Goal: Task Accomplishment & Management: Complete application form

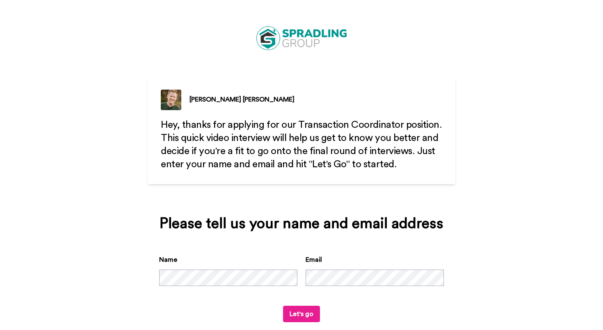
click at [321, 286] on div "Name Email" at bounding box center [301, 280] width 285 height 51
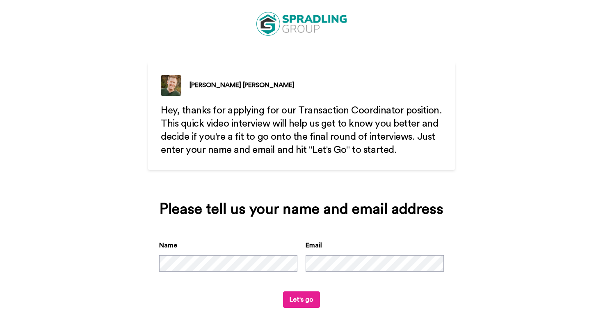
scroll to position [15, 0]
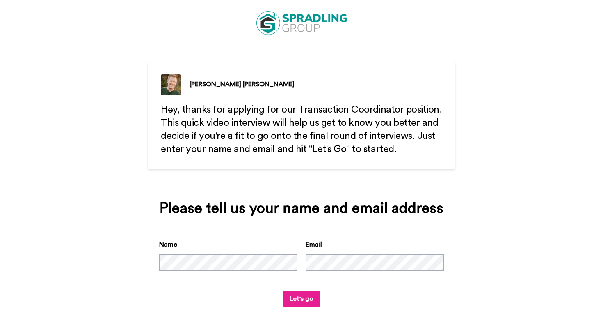
click at [309, 296] on button "Let's go" at bounding box center [301, 298] width 37 height 16
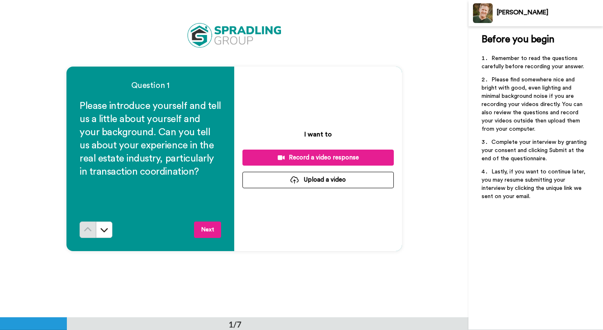
click at [294, 155] on div "Record a video response" at bounding box center [318, 157] width 138 height 9
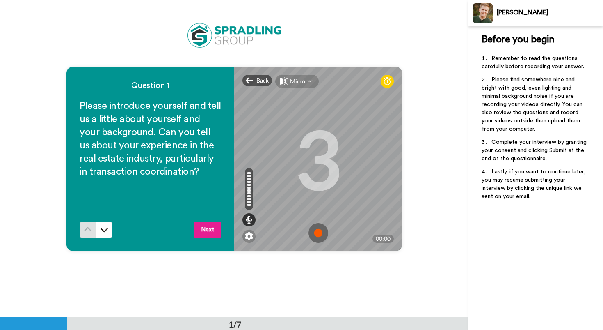
click at [210, 230] on button "Next" at bounding box center [207, 229] width 27 height 16
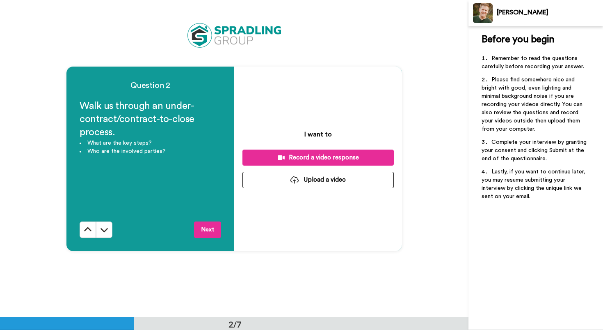
scroll to position [317, 0]
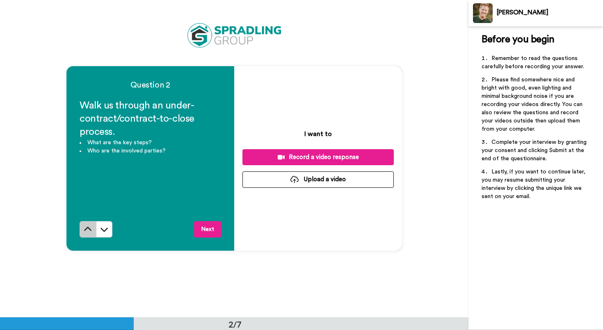
click at [87, 232] on icon at bounding box center [88, 229] width 8 height 8
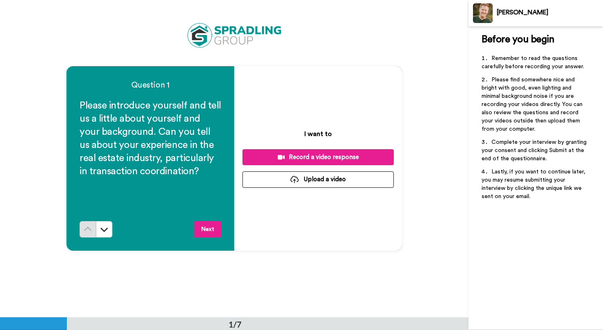
scroll to position [0, 0]
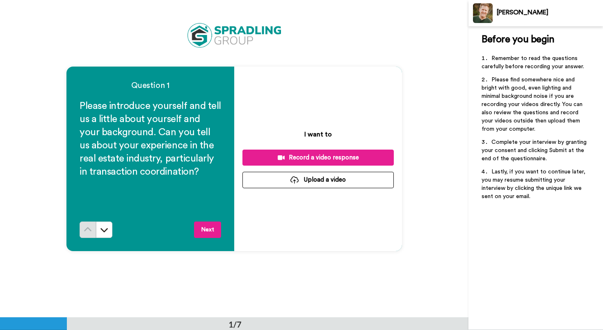
click at [271, 160] on div "Record a video response" at bounding box center [318, 157] width 138 height 9
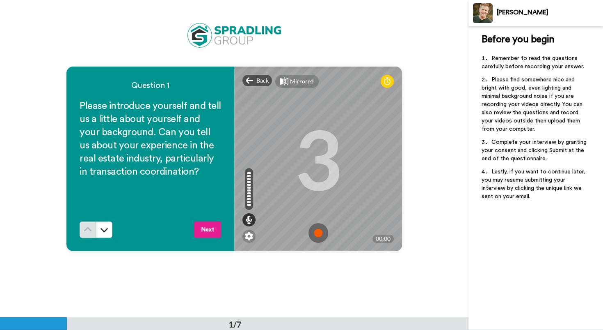
click at [319, 234] on img at bounding box center [319, 233] width 20 height 20
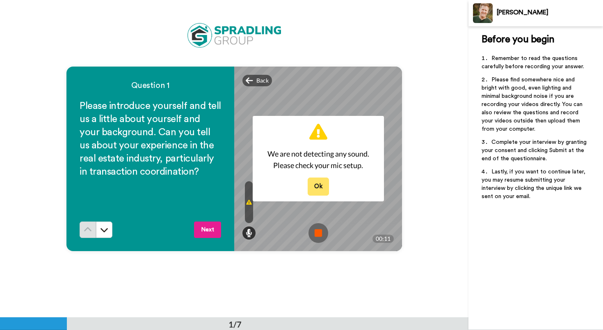
click at [310, 188] on button "Ok" at bounding box center [318, 186] width 21 height 18
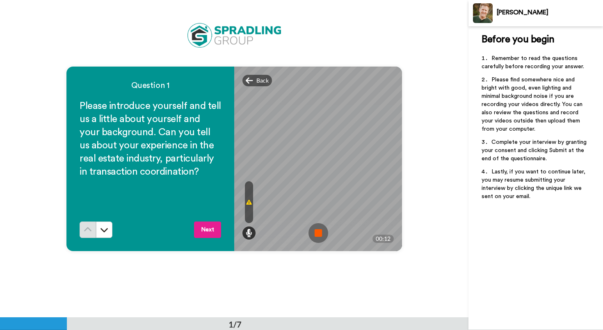
click at [317, 233] on img at bounding box center [319, 233] width 20 height 20
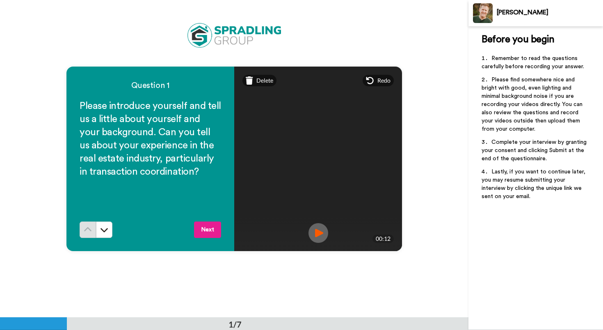
click at [324, 209] on video at bounding box center [318, 158] width 369 height 185
click at [321, 228] on img at bounding box center [319, 233] width 20 height 20
click at [257, 79] on span "Delete" at bounding box center [265, 80] width 17 height 8
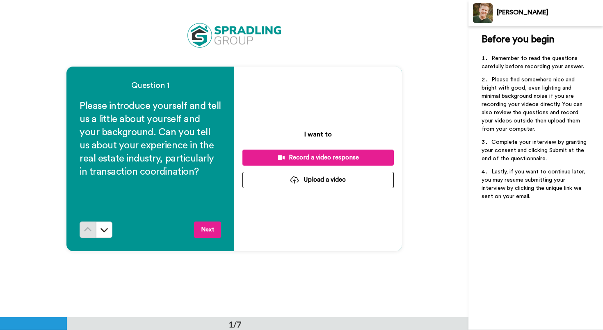
click at [301, 158] on div "Record a video response" at bounding box center [318, 157] width 138 height 9
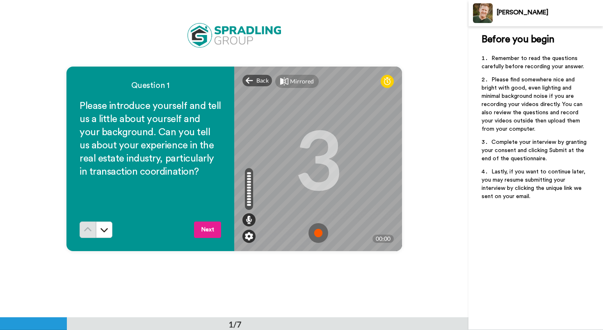
click at [248, 237] on img at bounding box center [249, 236] width 8 height 8
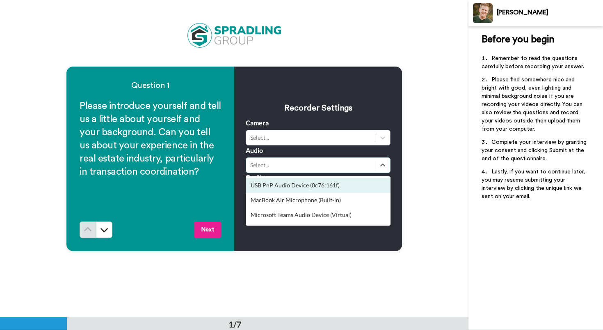
click at [305, 167] on div "Select..." at bounding box center [310, 165] width 121 height 8
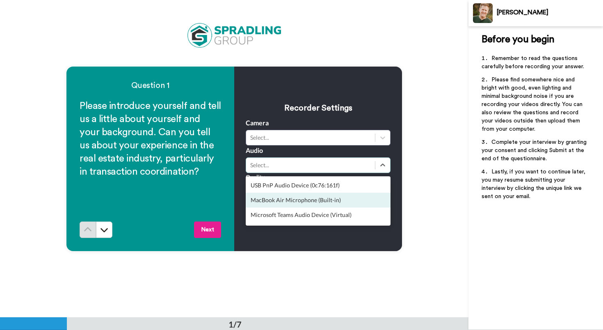
click at [297, 202] on div "MacBook Air Microphone (Built-in)" at bounding box center [318, 200] width 145 height 15
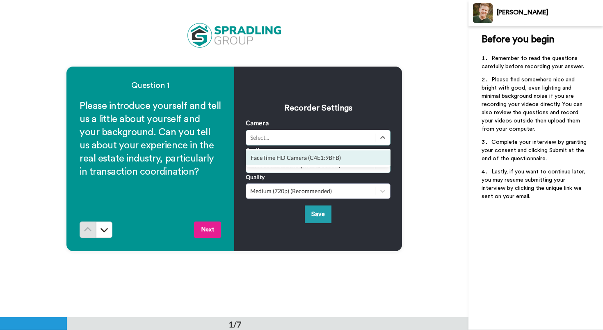
click at [318, 140] on div "Select..." at bounding box center [310, 137] width 121 height 8
click at [312, 155] on div "FaceTime HD Camera (C4E1:9BFB)" at bounding box center [318, 157] width 145 height 15
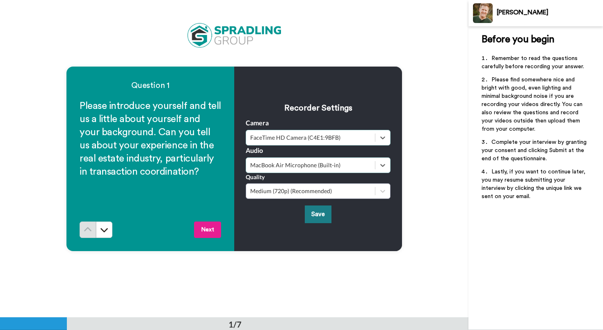
click at [311, 209] on button "Save" at bounding box center [318, 214] width 27 height 18
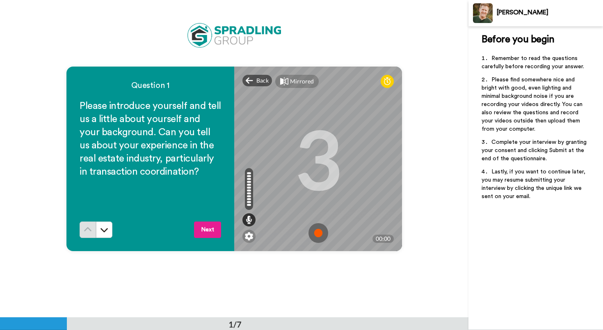
click at [317, 233] on img at bounding box center [319, 233] width 20 height 20
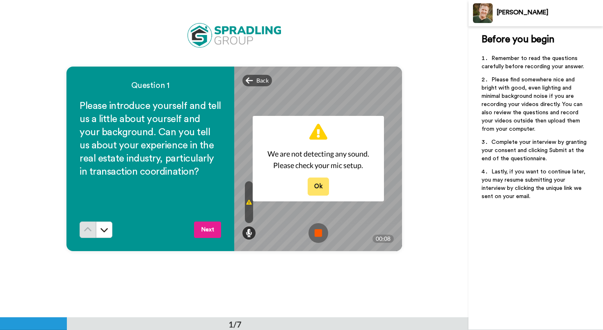
click at [316, 185] on button "Ok" at bounding box center [318, 186] width 21 height 18
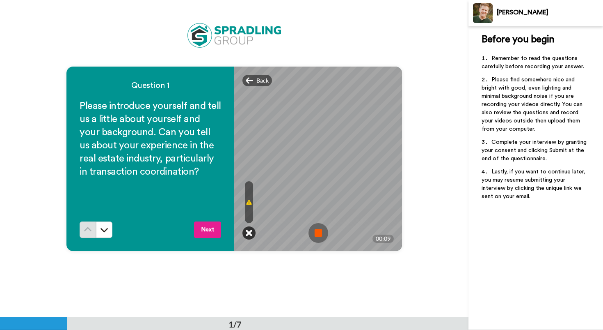
click at [248, 233] on icon at bounding box center [249, 233] width 7 height 8
click at [248, 235] on icon at bounding box center [249, 233] width 7 height 8
click at [246, 203] on icon at bounding box center [249, 202] width 6 height 7
click at [248, 204] on icon at bounding box center [249, 202] width 6 height 7
click at [321, 236] on img at bounding box center [319, 233] width 20 height 20
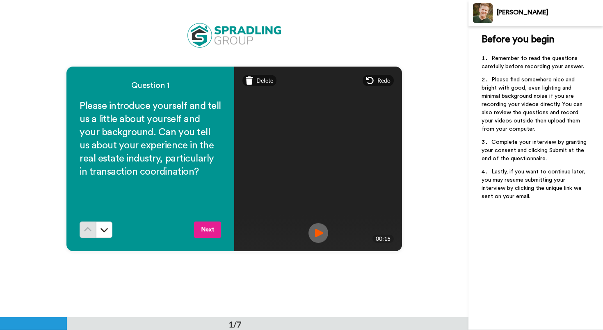
click at [320, 229] on img at bounding box center [319, 233] width 20 height 20
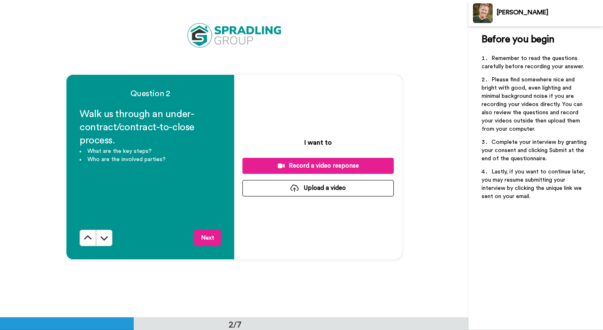
click at [81, 240] on button at bounding box center [88, 237] width 16 height 16
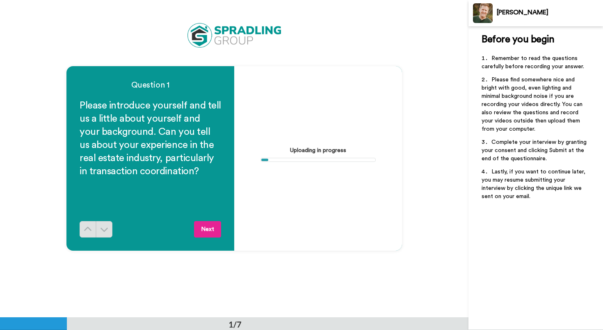
scroll to position [0, 0]
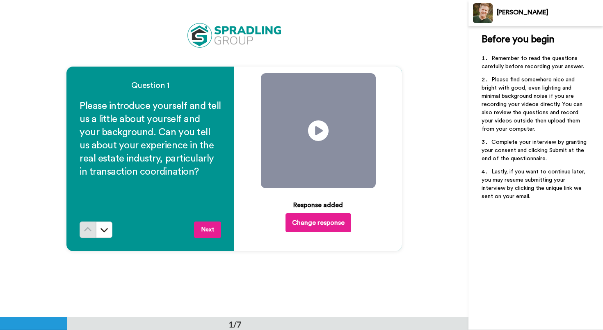
click at [304, 220] on button "Change response" at bounding box center [319, 222] width 66 height 19
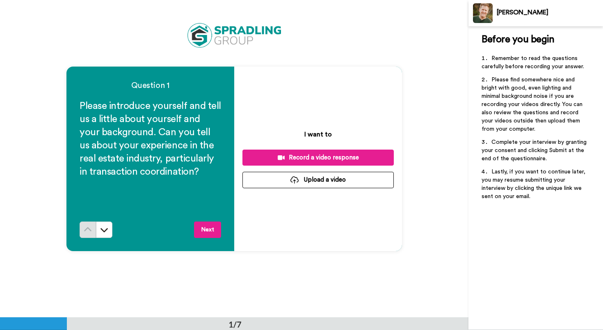
click at [289, 157] on div "Record a video response" at bounding box center [318, 157] width 138 height 9
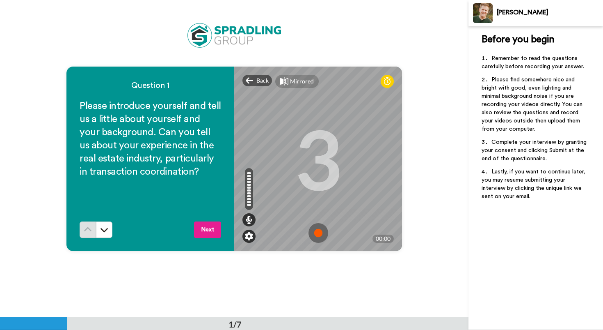
click at [247, 235] on img at bounding box center [249, 236] width 8 height 8
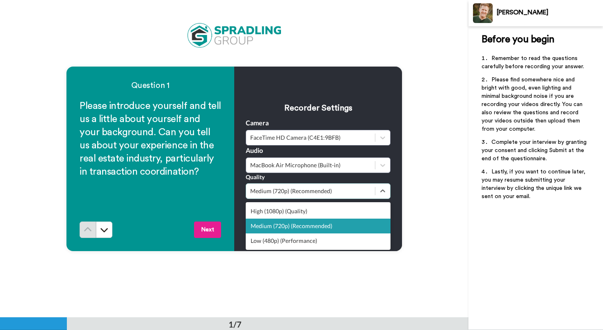
click at [272, 195] on div "Medium (720p) (Recommended)" at bounding box center [310, 191] width 129 height 10
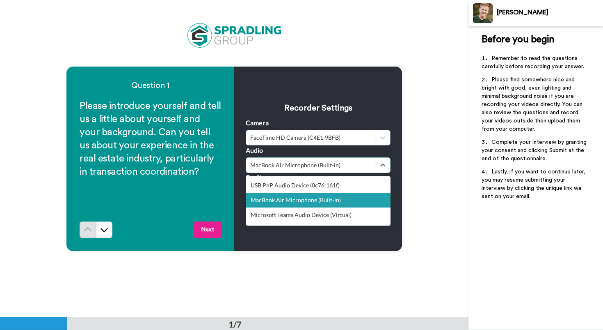
click at [281, 169] on div "MacBook Air Microphone (Built-in)" at bounding box center [310, 165] width 121 height 8
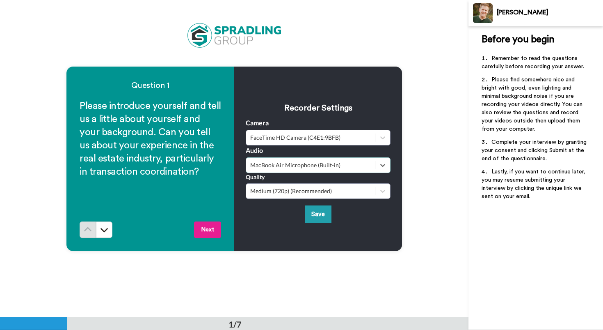
click at [281, 169] on div "MacBook Air Microphone (Built-in)" at bounding box center [310, 165] width 121 height 8
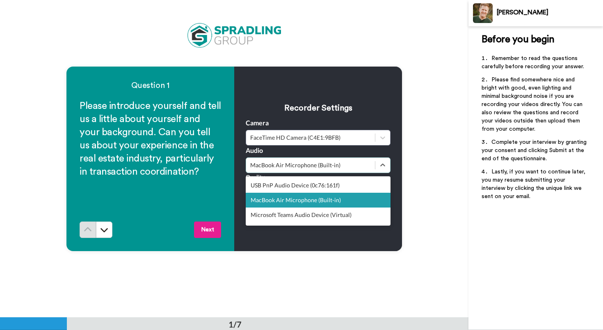
click at [277, 201] on div "MacBook Air Microphone (Built-in)" at bounding box center [318, 200] width 145 height 15
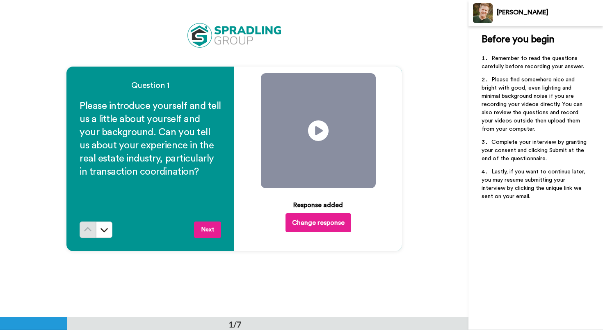
click at [312, 222] on button "Change response" at bounding box center [319, 222] width 66 height 19
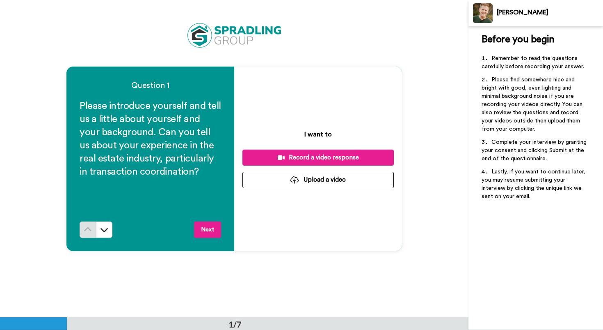
click at [283, 154] on div "Record a video response" at bounding box center [318, 157] width 138 height 9
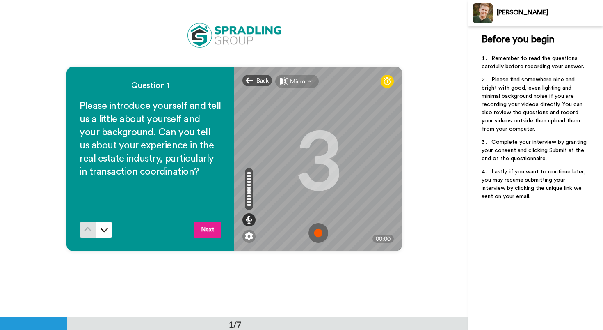
click at [319, 232] on img at bounding box center [319, 233] width 20 height 20
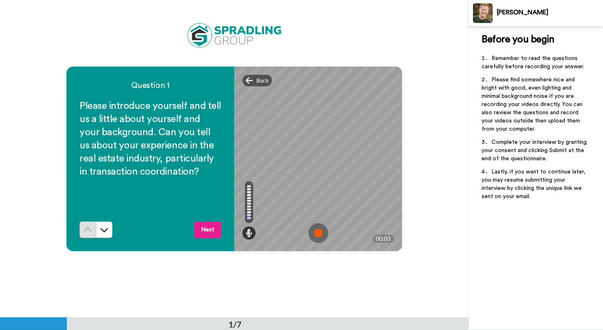
click at [320, 228] on img at bounding box center [319, 233] width 20 height 20
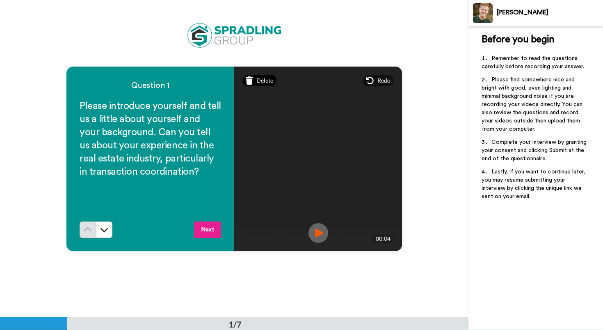
click at [265, 84] on span "Delete" at bounding box center [265, 80] width 17 height 8
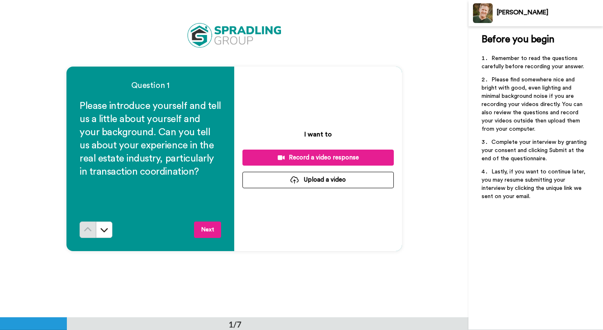
click at [330, 155] on div "Record a video response" at bounding box center [318, 157] width 138 height 9
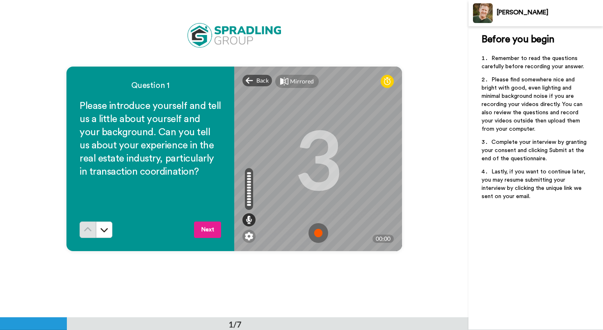
click at [321, 234] on img at bounding box center [319, 233] width 20 height 20
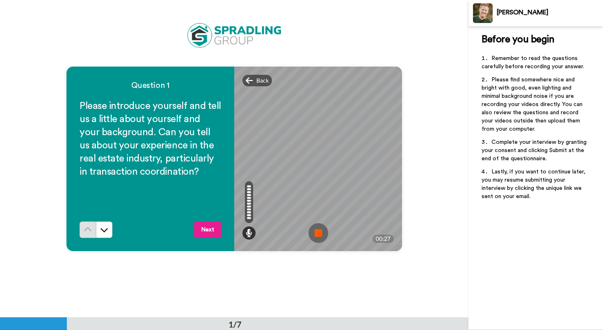
click at [314, 233] on img at bounding box center [319, 233] width 20 height 20
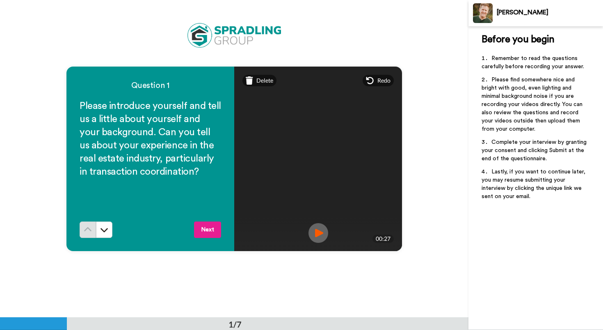
click at [317, 234] on img at bounding box center [319, 233] width 20 height 20
click at [312, 236] on img at bounding box center [319, 233] width 20 height 20
click at [216, 232] on button "Next" at bounding box center [207, 229] width 27 height 16
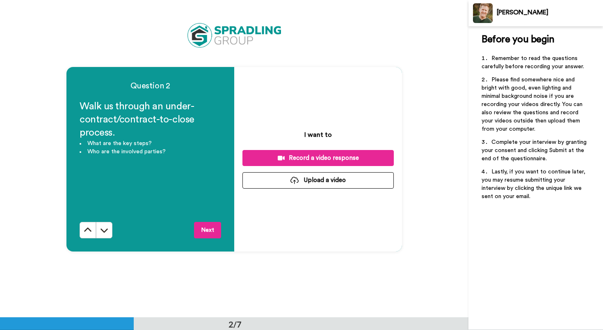
scroll to position [317, 0]
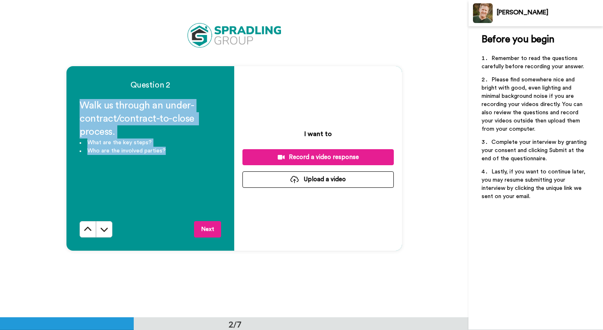
drag, startPoint x: 160, startPoint y: 150, endPoint x: 79, endPoint y: 100, distance: 94.6
click at [80, 100] on div "Walk us through an under-contract/contract-to-close process. What are the key s…" at bounding box center [151, 160] width 142 height 122
copy div "Walk us through an under-contract/contract-to-close process. What are the key s…"
click at [317, 157] on div "Record a video response" at bounding box center [318, 157] width 138 height 9
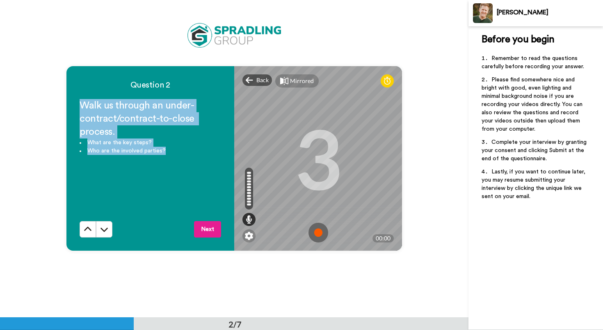
click at [321, 234] on img at bounding box center [319, 233] width 20 height 20
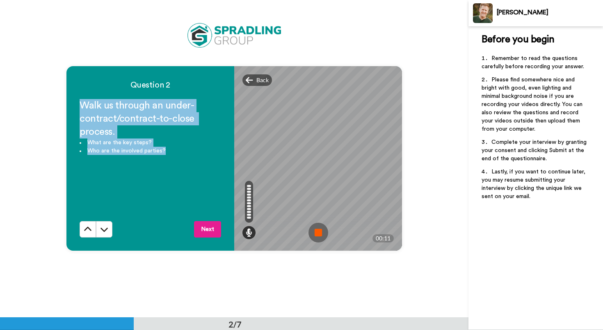
click at [317, 233] on img at bounding box center [319, 233] width 20 height 20
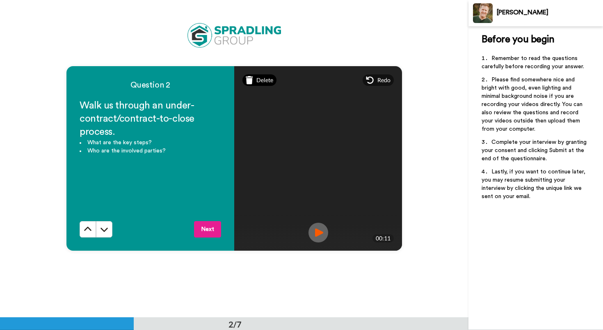
click at [262, 80] on span "Delete" at bounding box center [265, 80] width 17 height 8
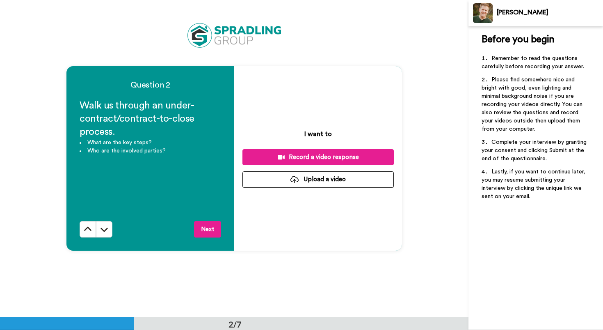
click at [324, 158] on div "Record a video response" at bounding box center [318, 157] width 138 height 9
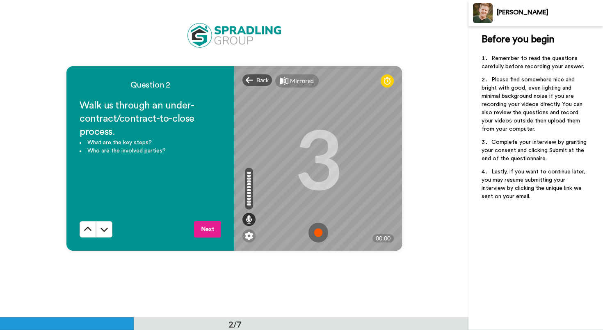
click at [316, 235] on img at bounding box center [319, 233] width 20 height 20
click at [316, 235] on div "Mirrored Redo 3 00:00" at bounding box center [318, 158] width 168 height 184
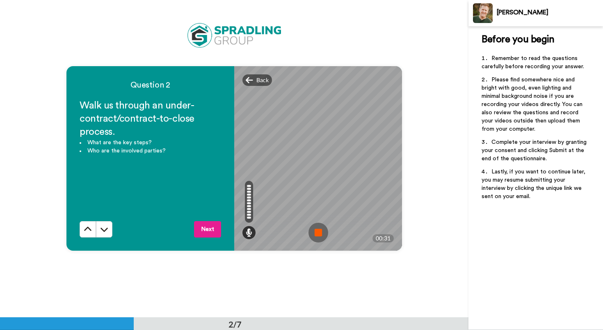
click at [321, 233] on img at bounding box center [319, 233] width 20 height 20
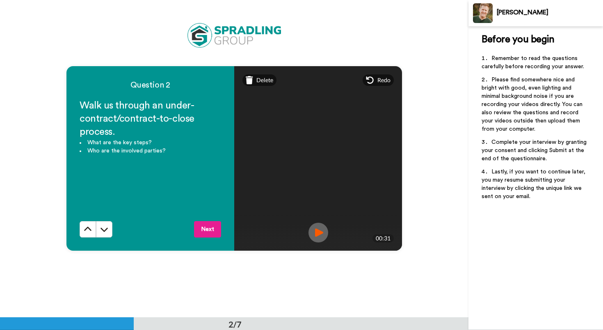
click at [209, 231] on button "Next" at bounding box center [207, 229] width 27 height 16
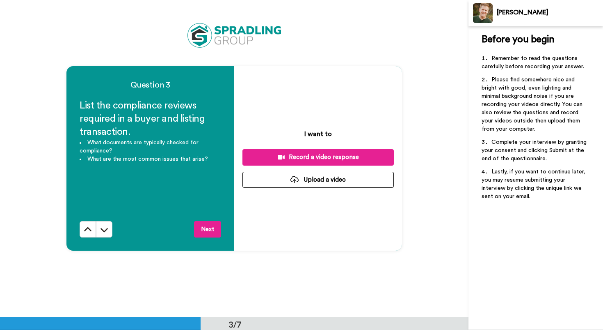
scroll to position [634, 0]
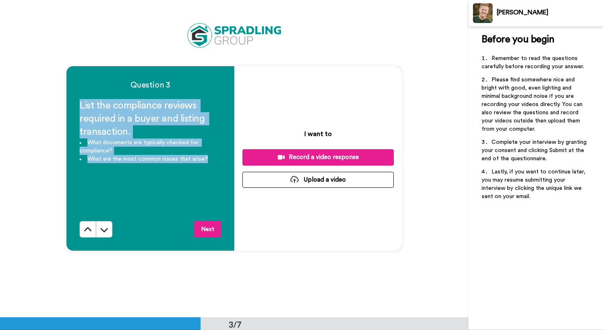
drag, startPoint x: 202, startPoint y: 159, endPoint x: 67, endPoint y: 93, distance: 149.5
click at [67, 93] on div "Question 3 List the compliance reviews required in a buyer and listing transact…" at bounding box center [151, 158] width 168 height 184
copy div "List the compliance reviews required in a buyer and listing transaction. What d…"
click at [202, 193] on div "List the compliance reviews required in a buyer and listing transaction. What d…" at bounding box center [151, 160] width 142 height 122
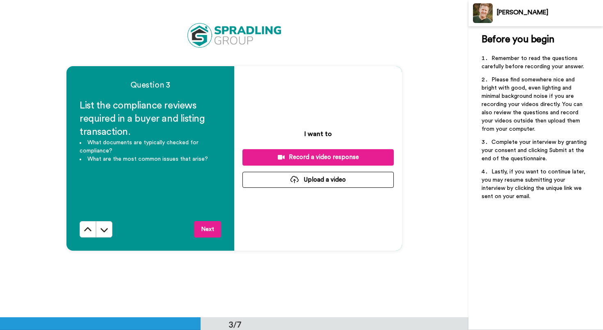
click at [317, 157] on div "Record a video response" at bounding box center [318, 157] width 138 height 9
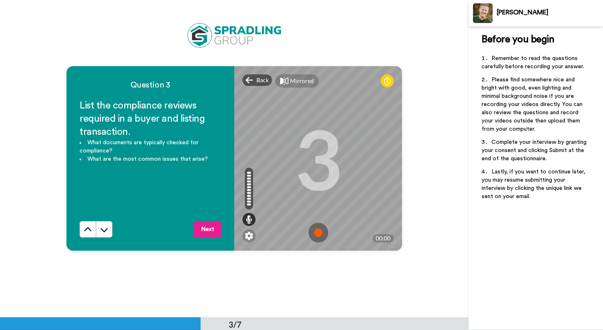
click at [318, 234] on img at bounding box center [319, 233] width 20 height 20
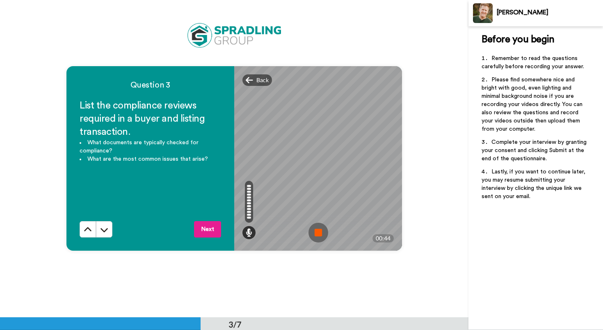
click at [314, 230] on img at bounding box center [319, 233] width 20 height 20
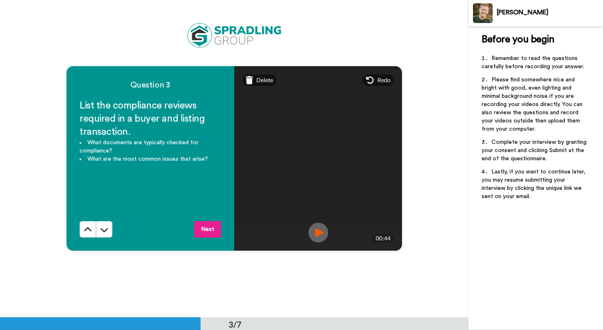
click at [311, 233] on img at bounding box center [319, 233] width 20 height 20
click at [310, 234] on img at bounding box center [319, 233] width 20 height 20
click at [213, 231] on button "Next" at bounding box center [207, 229] width 27 height 16
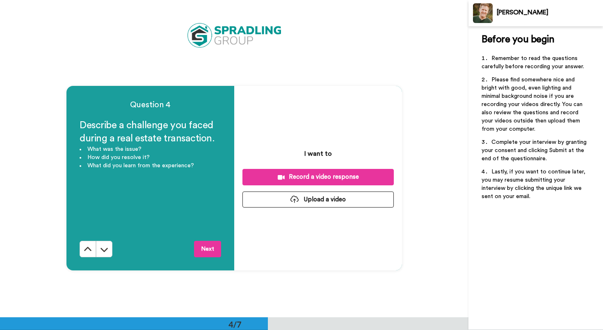
scroll to position [951, 0]
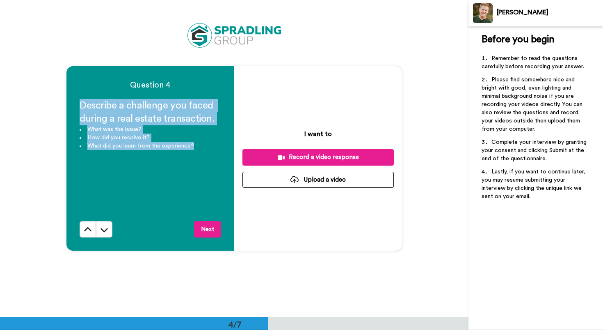
drag, startPoint x: 191, startPoint y: 147, endPoint x: 71, endPoint y: 103, distance: 128.6
click at [71, 103] on div "Question 4 Describe a challenge you faced during a real estate transaction. Wha…" at bounding box center [151, 158] width 168 height 184
copy div "Describe a challenge you faced during a real estate transaction. What was the i…"
click at [301, 154] on div "Record a video response" at bounding box center [318, 157] width 138 height 9
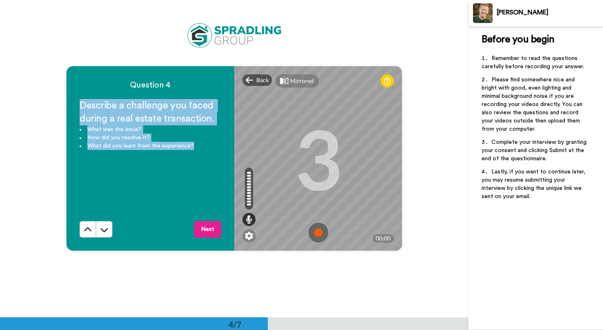
click at [317, 231] on img at bounding box center [319, 233] width 20 height 20
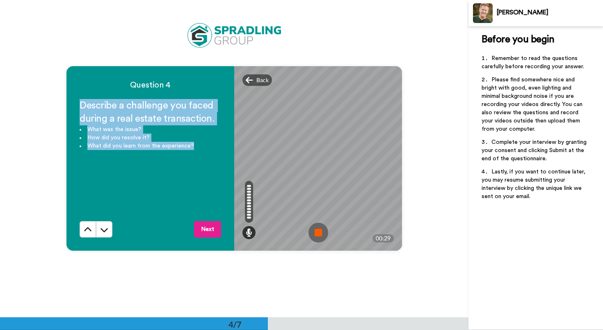
drag, startPoint x: 320, startPoint y: 233, endPoint x: 316, endPoint y: 235, distance: 4.4
click at [320, 233] on img at bounding box center [319, 233] width 20 height 20
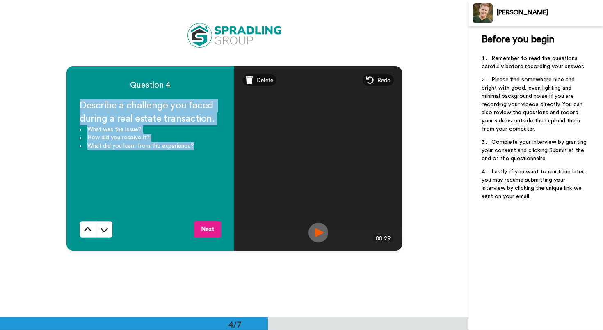
click at [204, 230] on button "Next" at bounding box center [207, 229] width 27 height 16
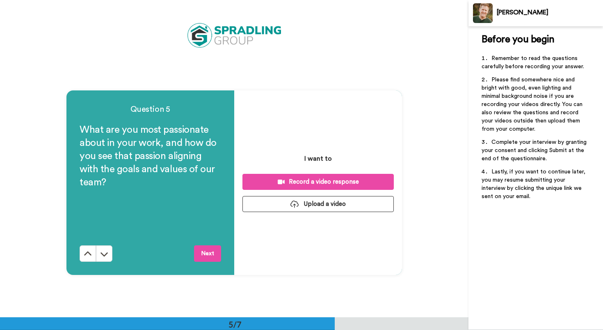
scroll to position [1268, 0]
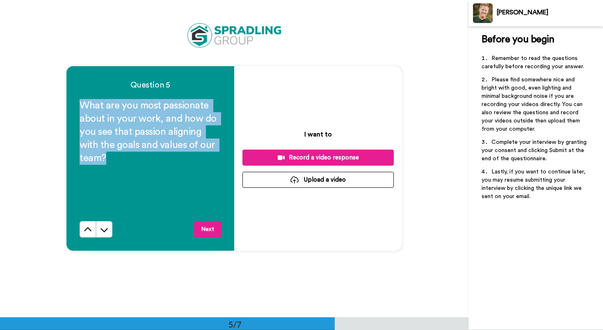
drag, startPoint x: 46, startPoint y: 130, endPoint x: 65, endPoint y: 102, distance: 34.3
click at [67, 101] on div "Question 5 What are you most passionate about in your work, and how do you see …" at bounding box center [151, 158] width 168 height 184
copy span "What are you most passionate about in your work, and how do you see that passio…"
click at [281, 157] on icon at bounding box center [281, 157] width 7 height 5
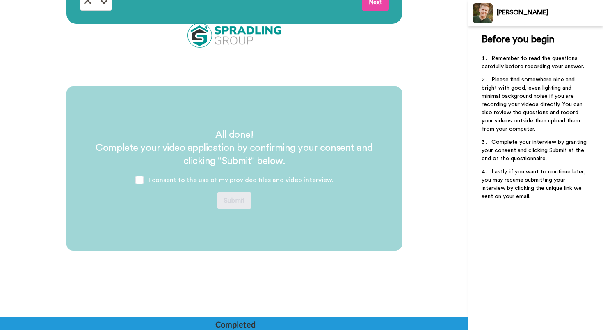
scroll to position [1884, 0]
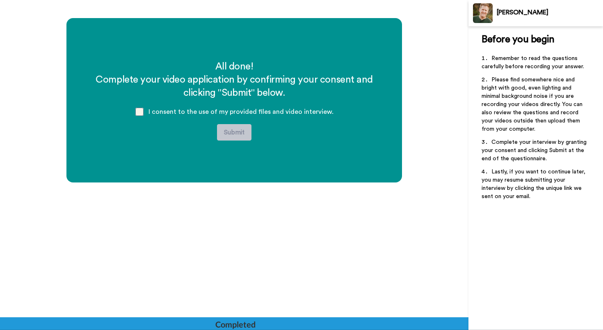
click at [140, 110] on span at bounding box center [139, 112] width 8 height 8
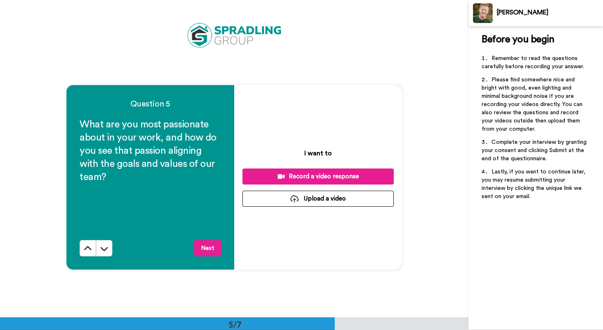
scroll to position [1255, 0]
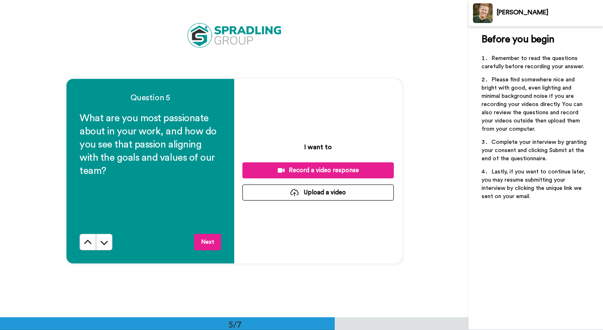
click at [343, 172] on div "Record a video response" at bounding box center [318, 170] width 138 height 9
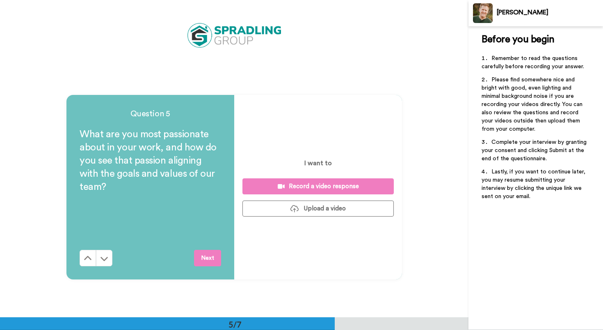
scroll to position [1237, 0]
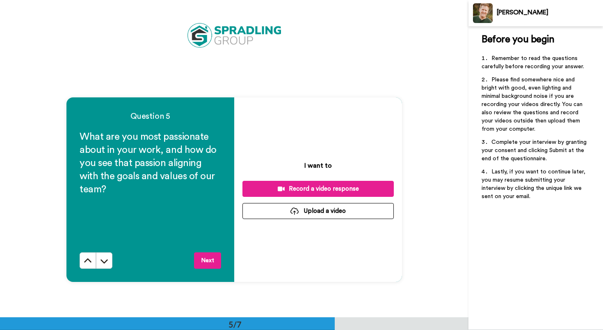
click at [342, 187] on div "Record a video response" at bounding box center [318, 188] width 138 height 9
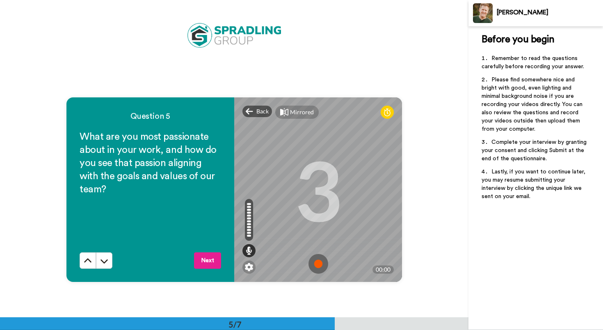
click at [316, 263] on img at bounding box center [319, 264] width 20 height 20
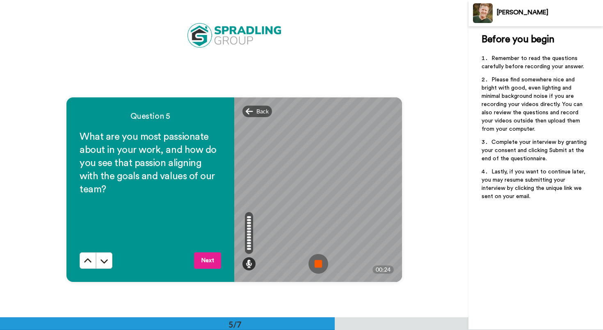
click at [312, 259] on img at bounding box center [319, 264] width 20 height 20
click at [312, 259] on div at bounding box center [318, 189] width 168 height 184
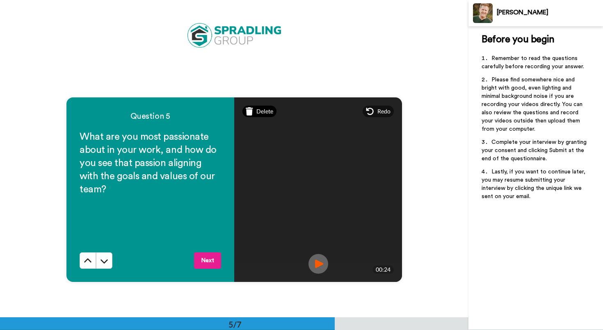
click at [259, 114] on span "Delete" at bounding box center [265, 111] width 17 height 8
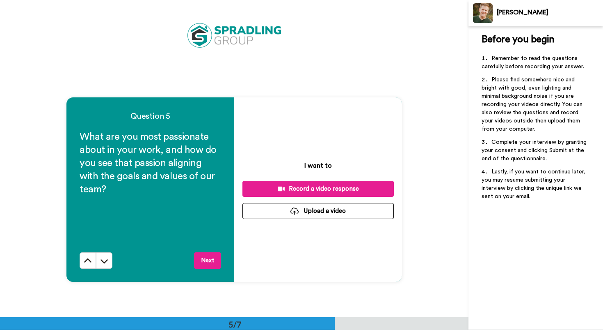
click at [329, 192] on div "Record a video response" at bounding box center [318, 188] width 138 height 9
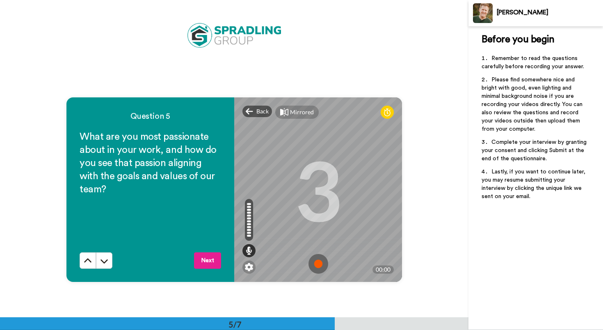
click at [315, 267] on img at bounding box center [319, 264] width 20 height 20
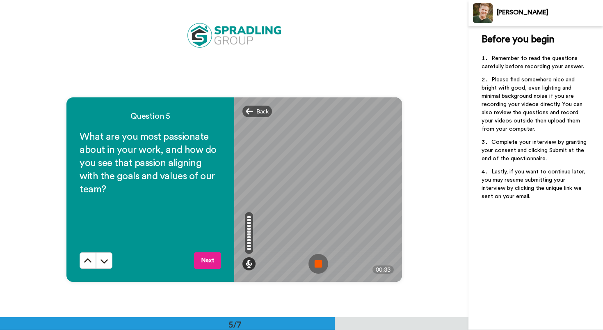
click at [314, 264] on img at bounding box center [319, 264] width 20 height 20
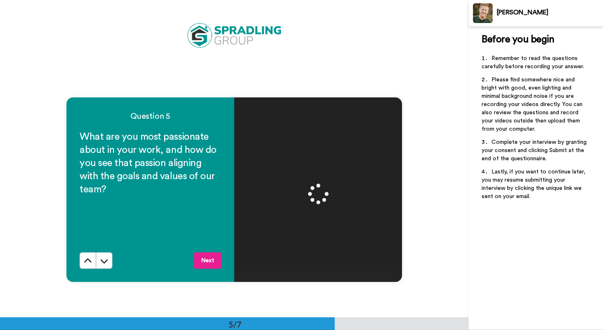
drag, startPoint x: 211, startPoint y: 259, endPoint x: 214, endPoint y: 254, distance: 5.6
click at [211, 258] on button "Next" at bounding box center [207, 260] width 27 height 16
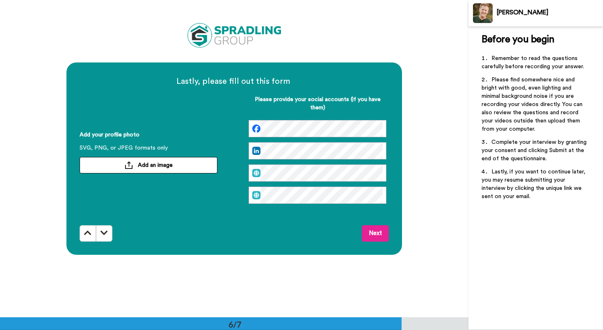
scroll to position [1586, 0]
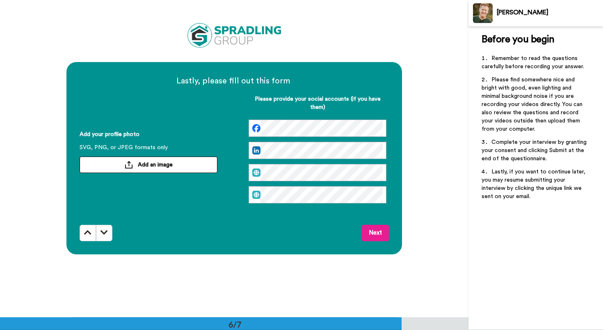
click at [116, 162] on button "Add an image" at bounding box center [149, 164] width 138 height 16
click at [271, 236] on div "Next" at bounding box center [235, 233] width 310 height 16
click at [367, 232] on button "Next" at bounding box center [375, 233] width 27 height 16
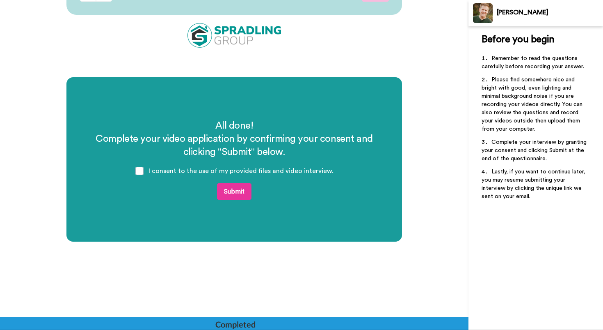
scroll to position [1826, 0]
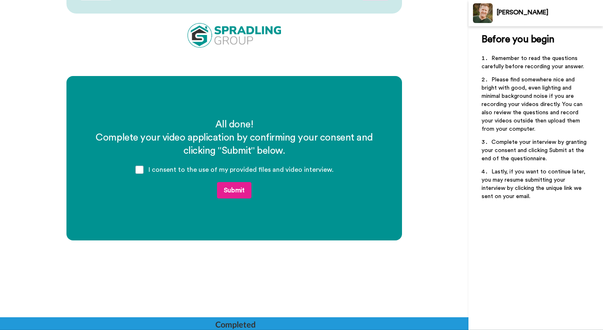
click at [236, 194] on button "Submit" at bounding box center [234, 190] width 34 height 16
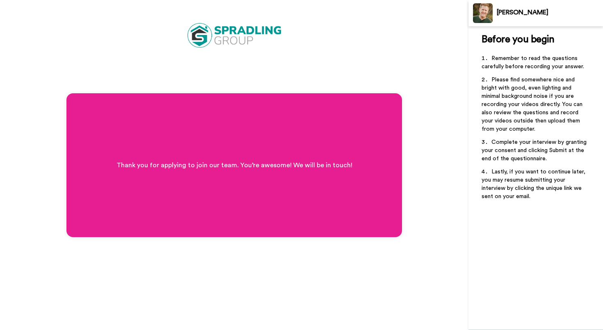
click at [236, 194] on div "Thank you for applying to join our team. You’re awesome! We will be in touch!" at bounding box center [235, 165] width 336 height 144
